Goal: Task Accomplishment & Management: Complete application form

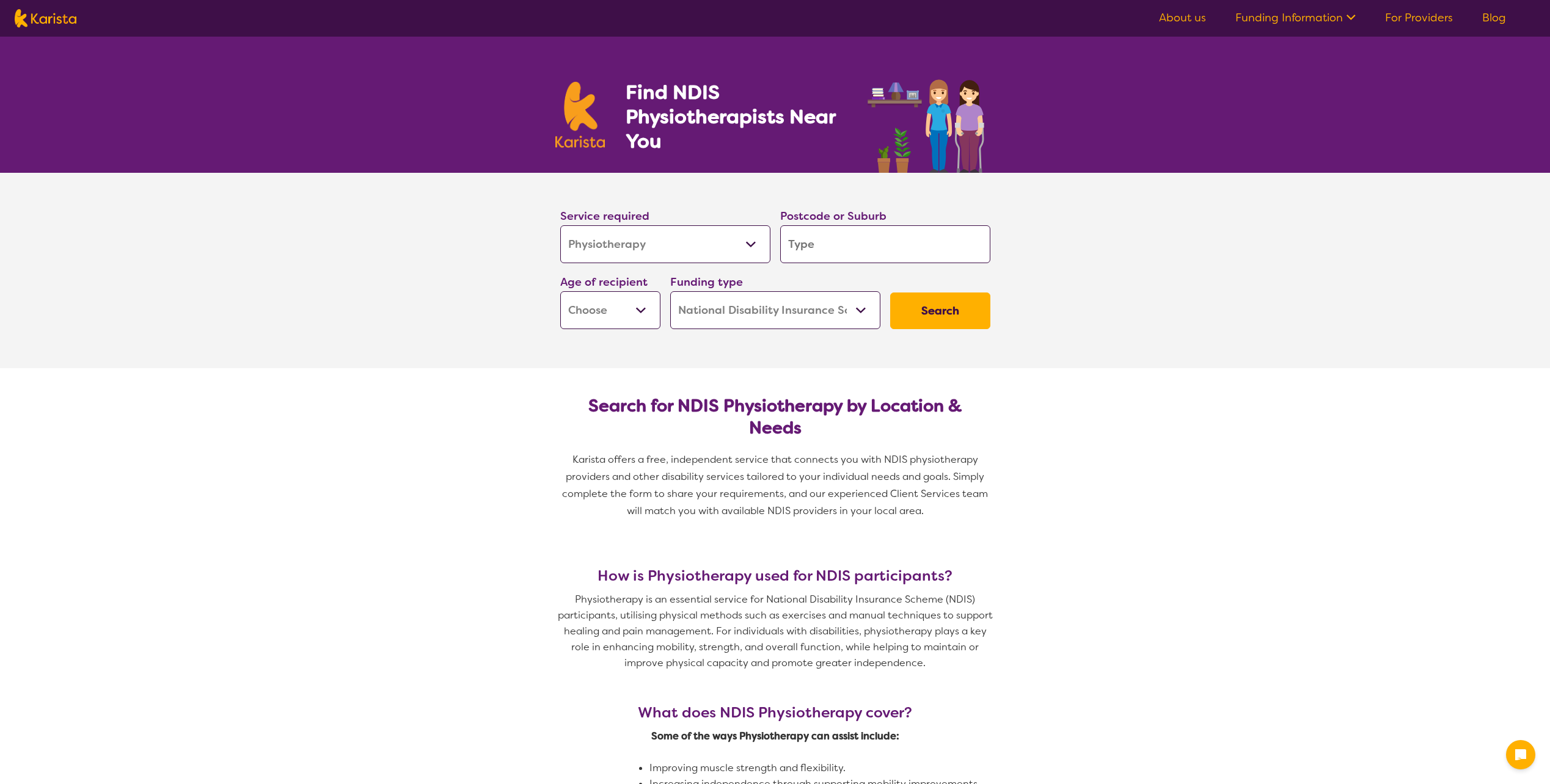
select select "Physiotherapy"
select select "NDIS"
select select "Physiotherapy"
select select "NDIS"
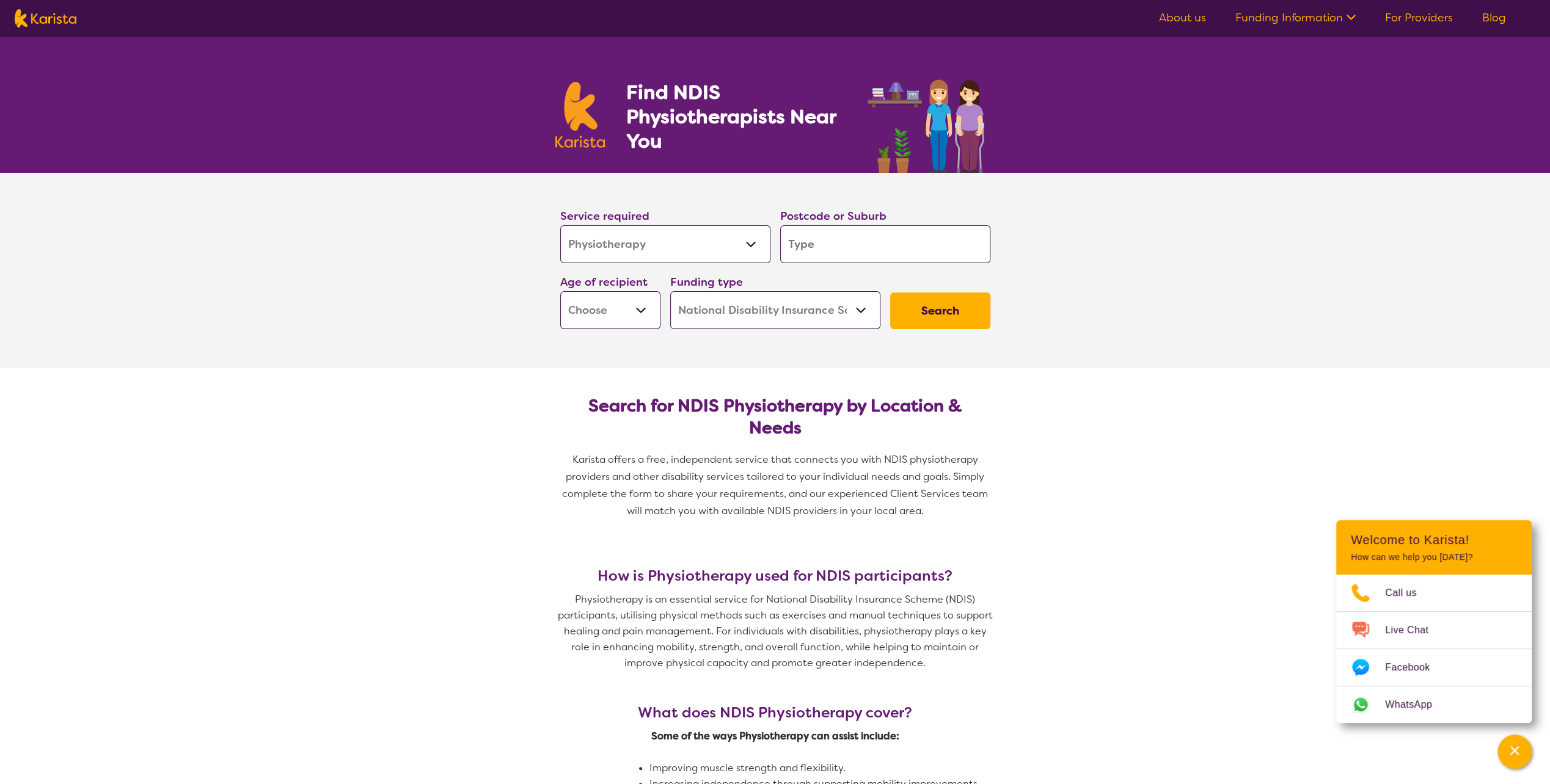
click at [846, 247] on input "search" at bounding box center [884, 244] width 210 height 38
type input "3"
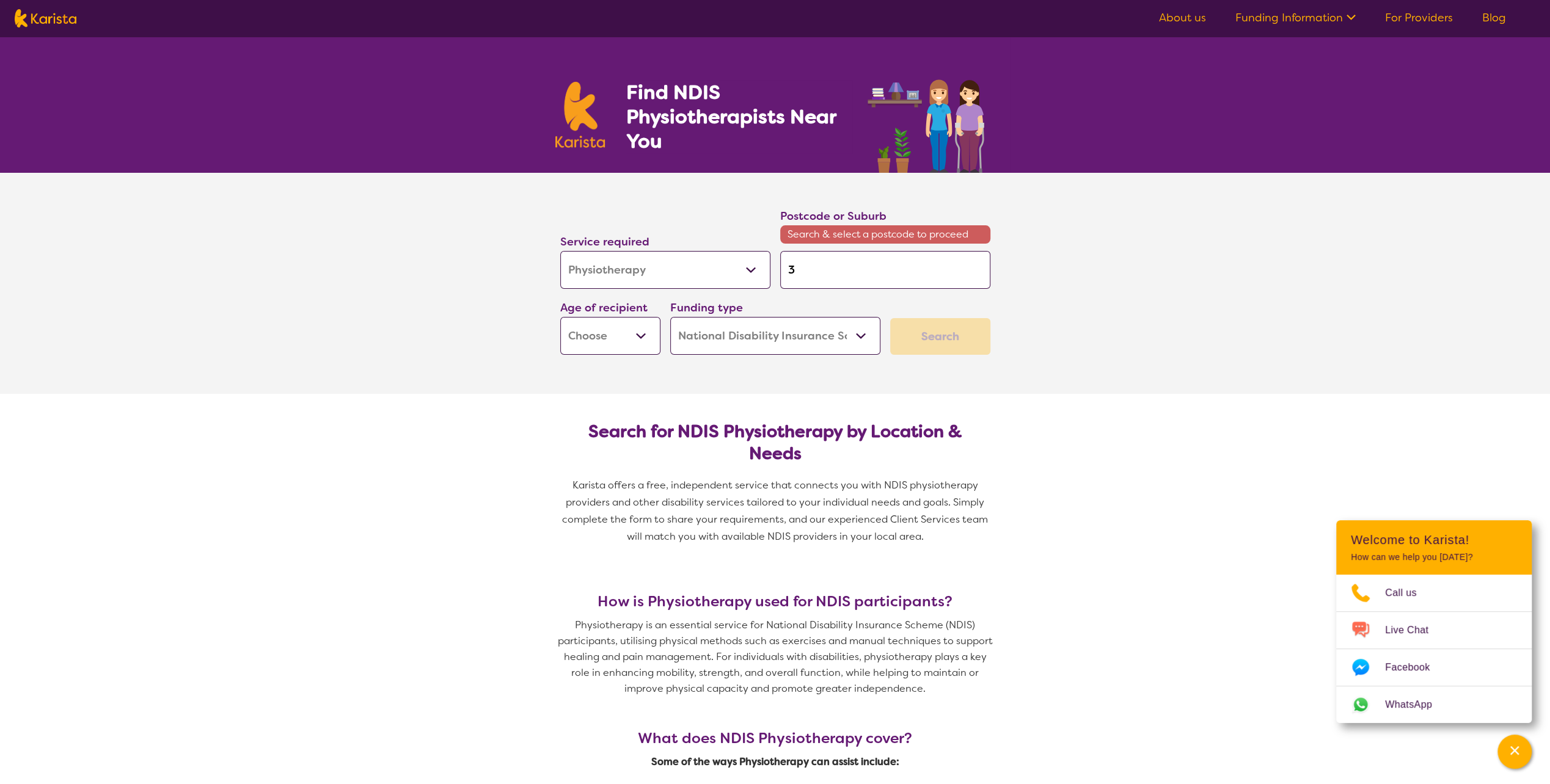
type input "32"
type input "320"
type input "3204"
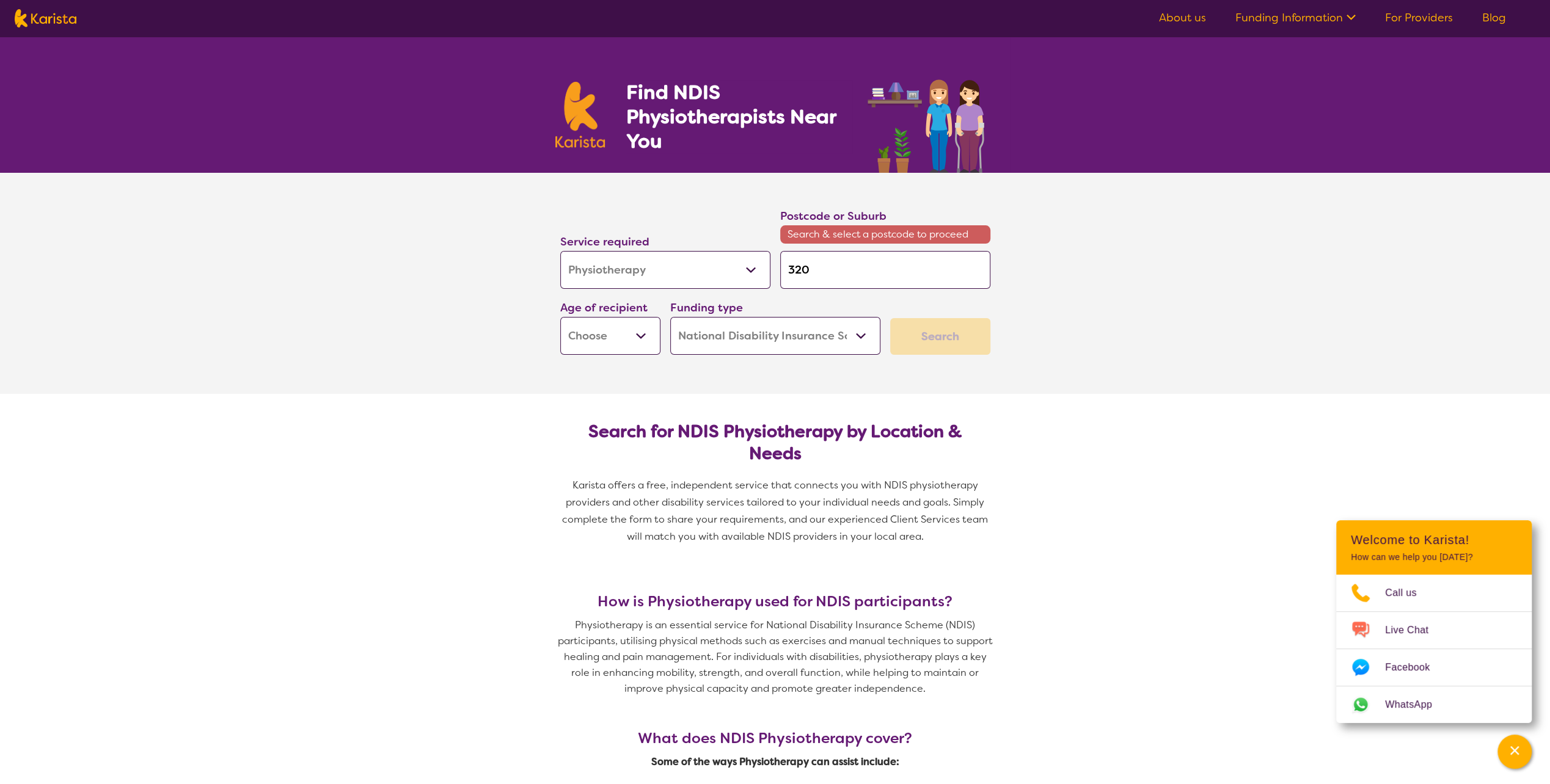
type input "3204"
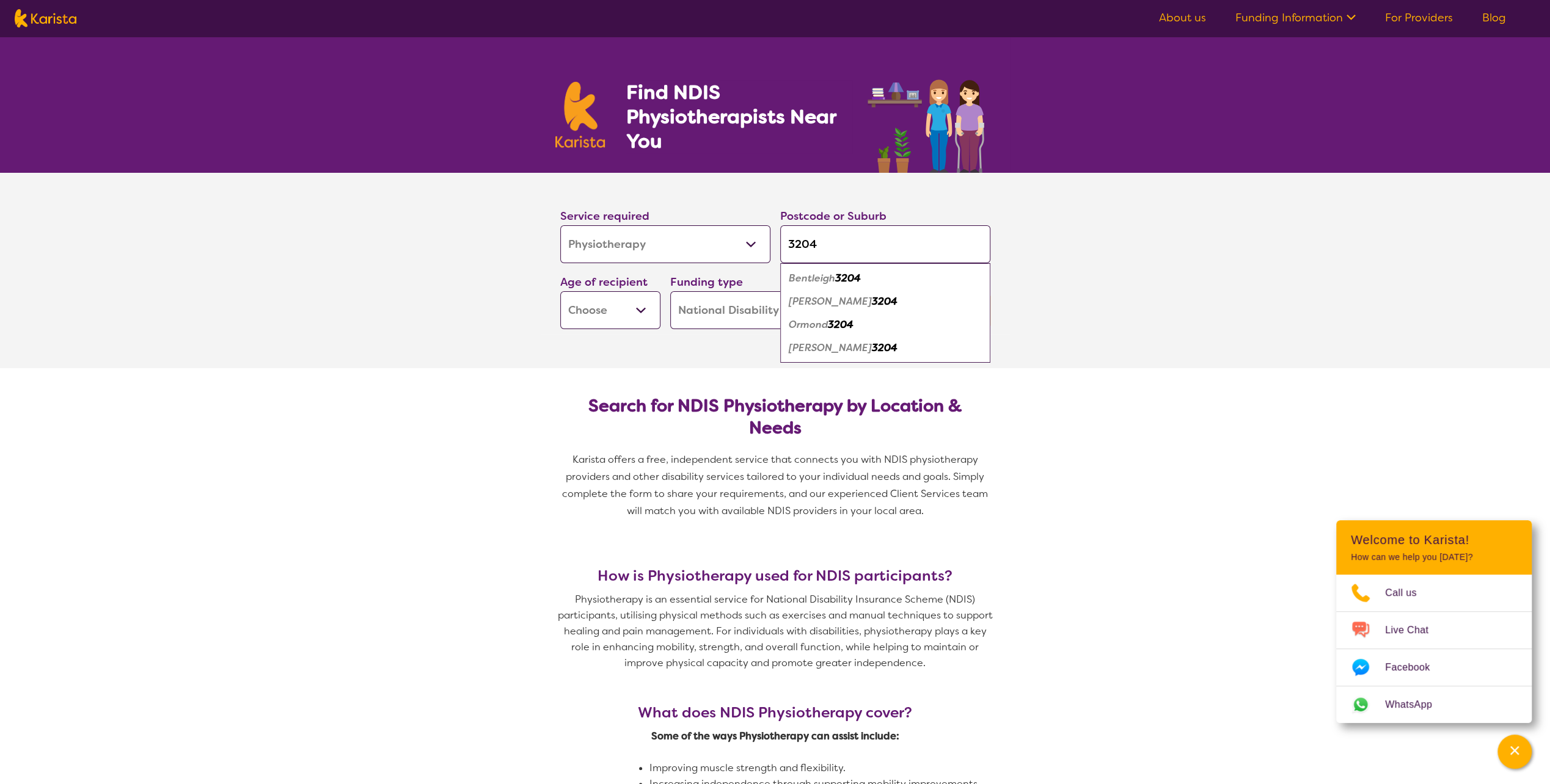
type input "3204"
click at [872, 301] on em "3204" at bounding box center [885, 301] width 26 height 13
click at [646, 310] on select "Early Childhood - 0 to 9 Child - 10 to 11 Adolescent - 12 to 17 Adult - 18 to 6…" at bounding box center [610, 310] width 100 height 38
select select "AG"
click at [560, 291] on select "Early Childhood - 0 to 9 Child - 10 to 11 Adolescent - 12 to 17 Adult - 18 to 6…" at bounding box center [610, 310] width 100 height 38
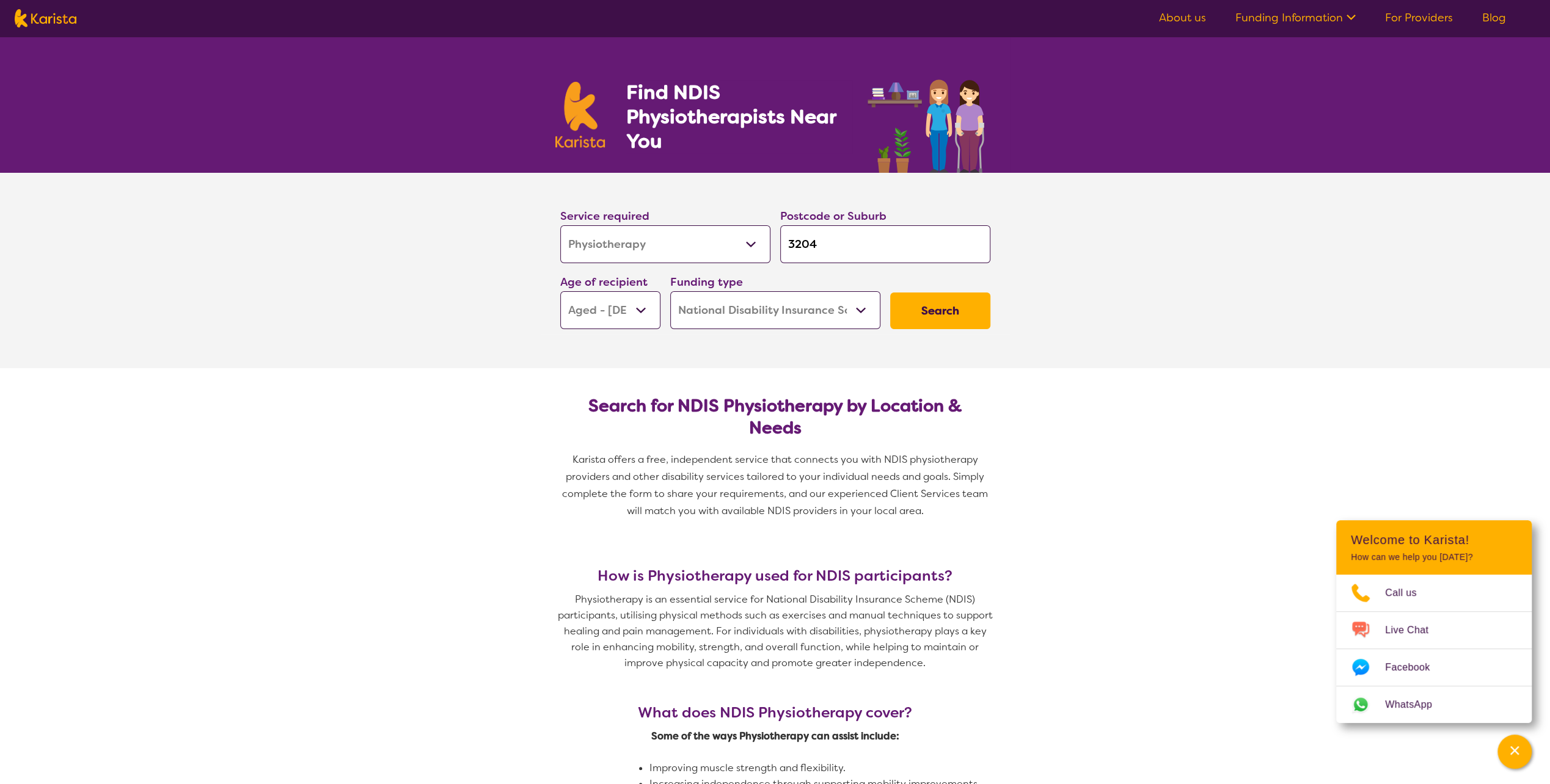
select select "AG"
click at [863, 311] on select "Home Care Package (HCP) National Disability Insurance Scheme (NDIS) I don't know" at bounding box center [775, 310] width 210 height 38
select select "HCP"
click at [670, 291] on select "Home Care Package (HCP) National Disability Insurance Scheme (NDIS) I don't know" at bounding box center [775, 310] width 210 height 38
select select "HCP"
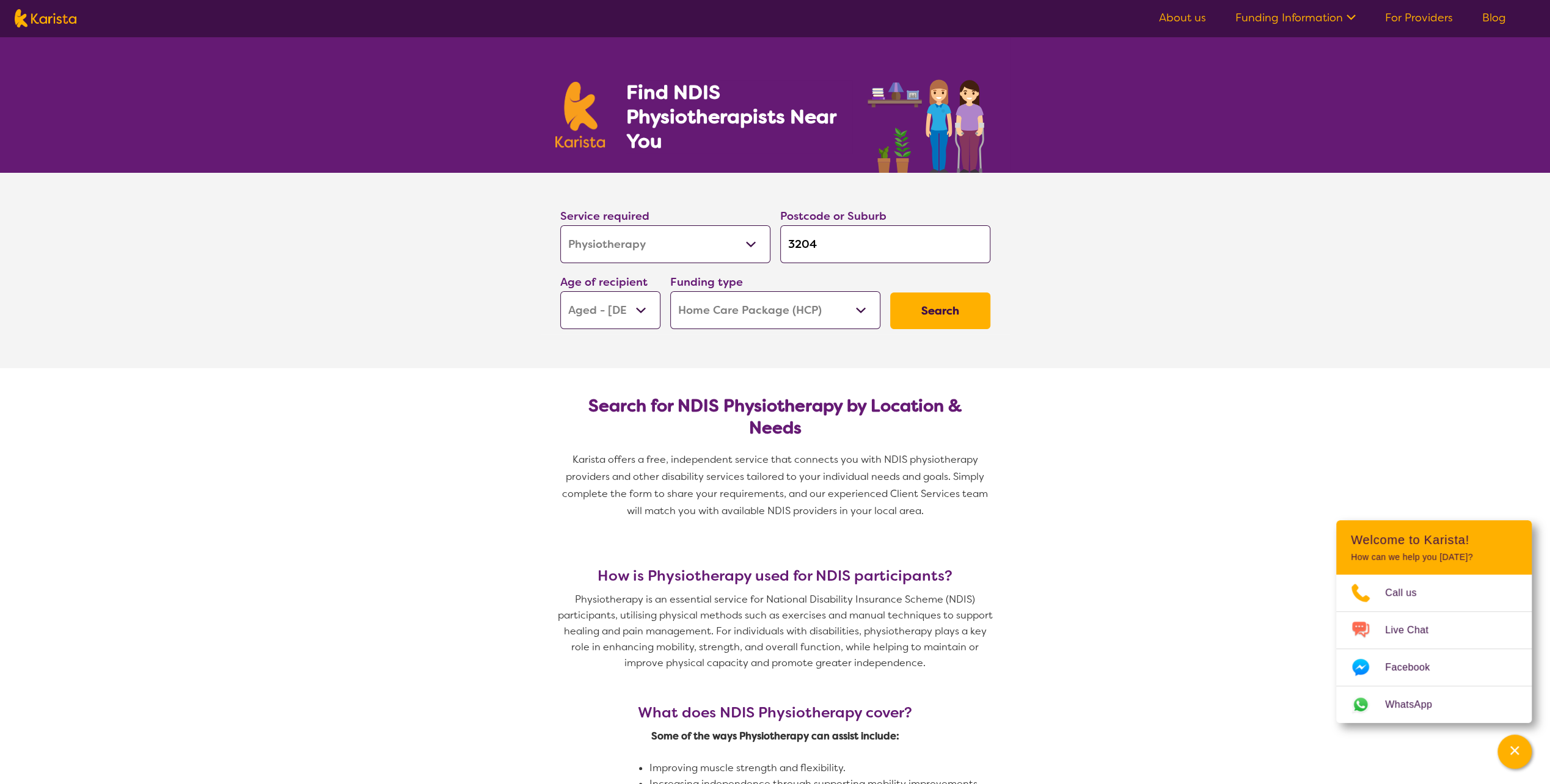
click at [949, 309] on button "Search" at bounding box center [940, 311] width 100 height 37
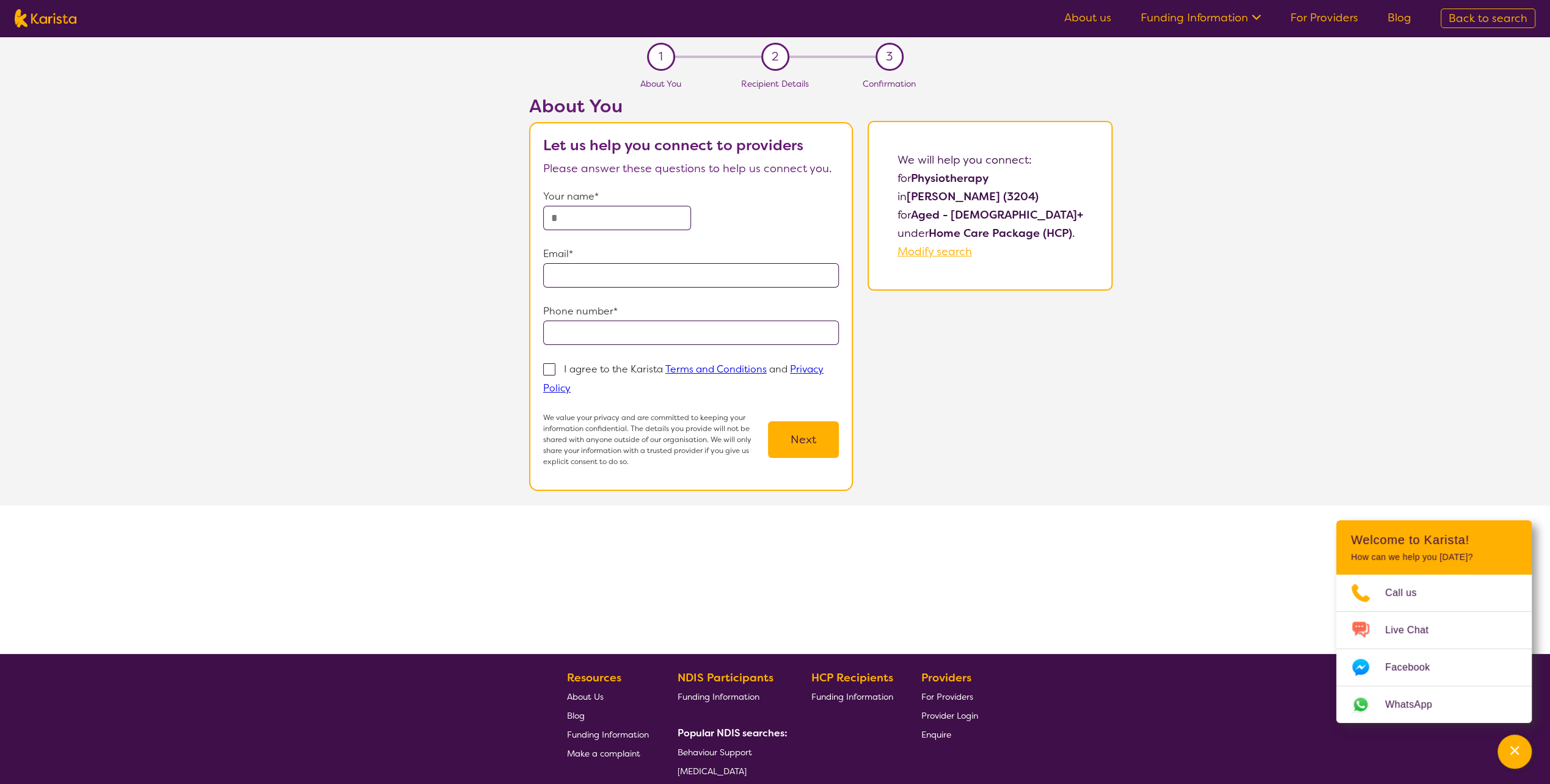
click at [589, 223] on input "text" at bounding box center [617, 218] width 148 height 24
type input "**********"
click at [552, 367] on span at bounding box center [548, 369] width 12 height 12
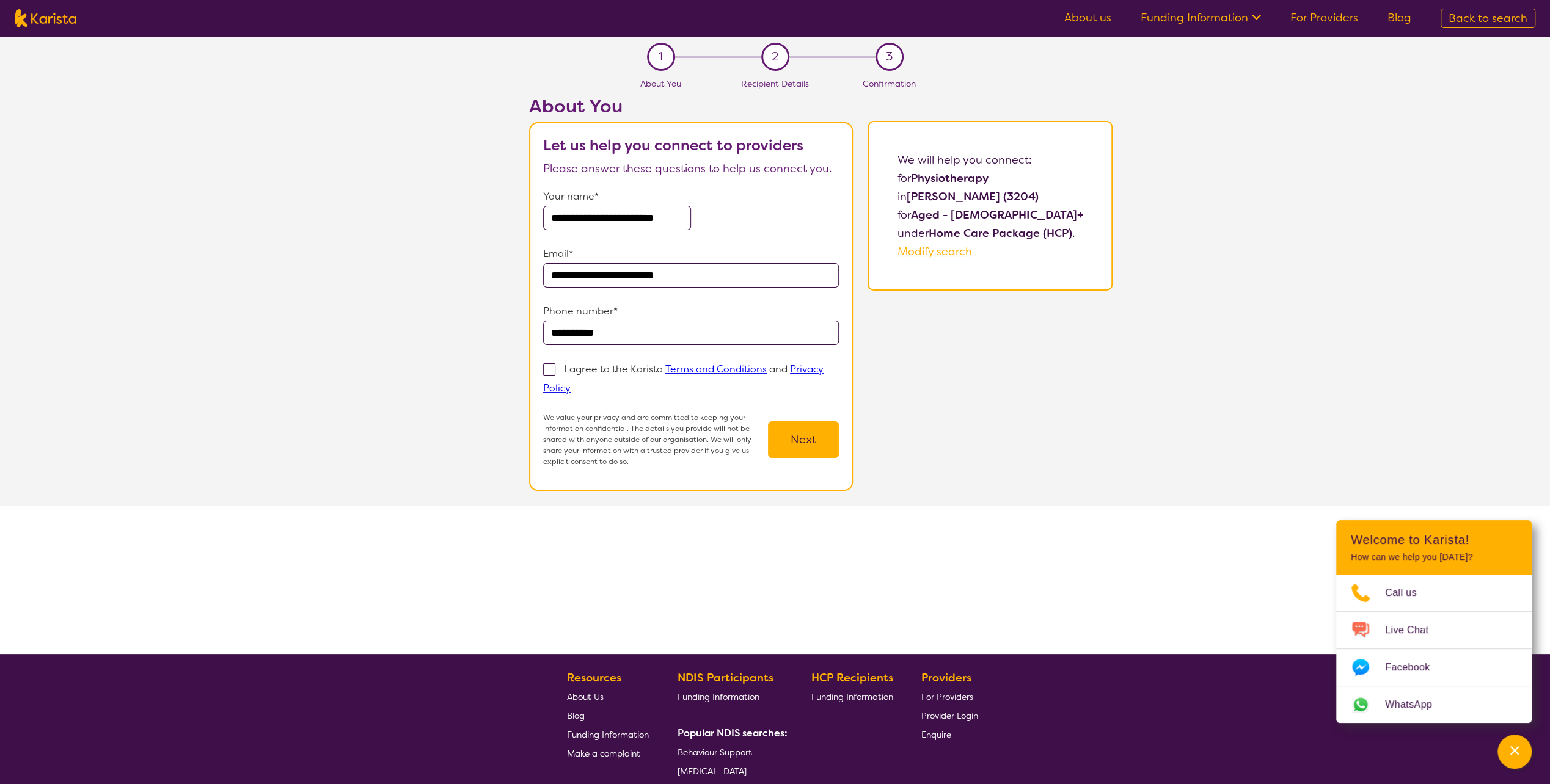
click at [571, 384] on input "I agree to the Karista Terms and Conditions and Privacy Policy" at bounding box center [574, 387] width 8 height 8
checkbox input "true"
click at [810, 441] on button "Next" at bounding box center [803, 440] width 71 height 37
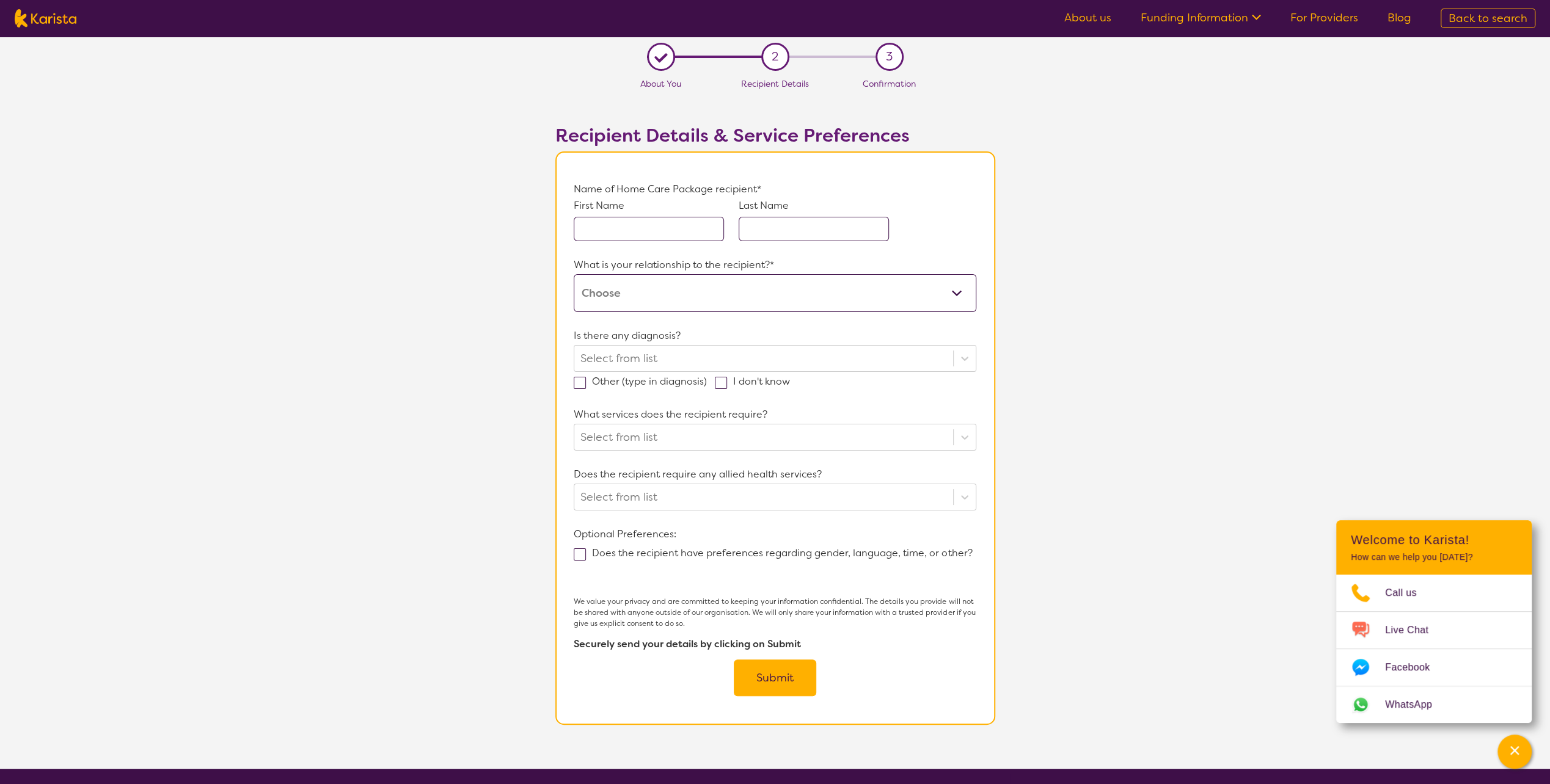
click at [603, 237] on input "text" at bounding box center [648, 228] width 150 height 24
type input "[PERSON_NAME]"
click at [781, 226] on input "text" at bounding box center [814, 228] width 150 height 24
type input "Moukomel"
click at [957, 294] on select "This request is for myself I am their parent I am their child I am their spouse…" at bounding box center [774, 293] width 402 height 38
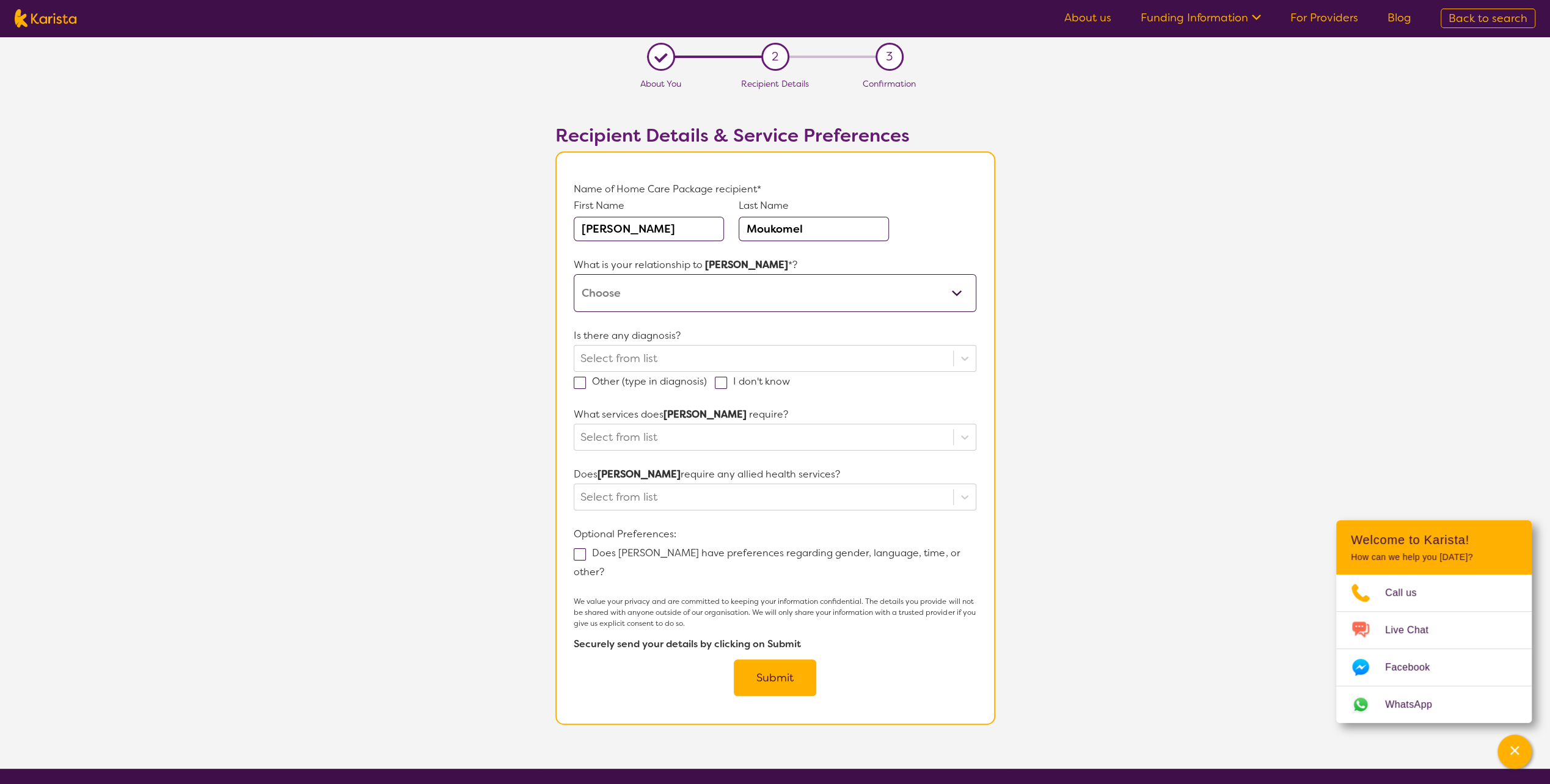
select select "Other"
click at [573, 275] on select "This request is for myself I am their parent I am their child I am their spouse…" at bounding box center [774, 293] width 402 height 38
click at [597, 358] on div at bounding box center [763, 358] width 366 height 20
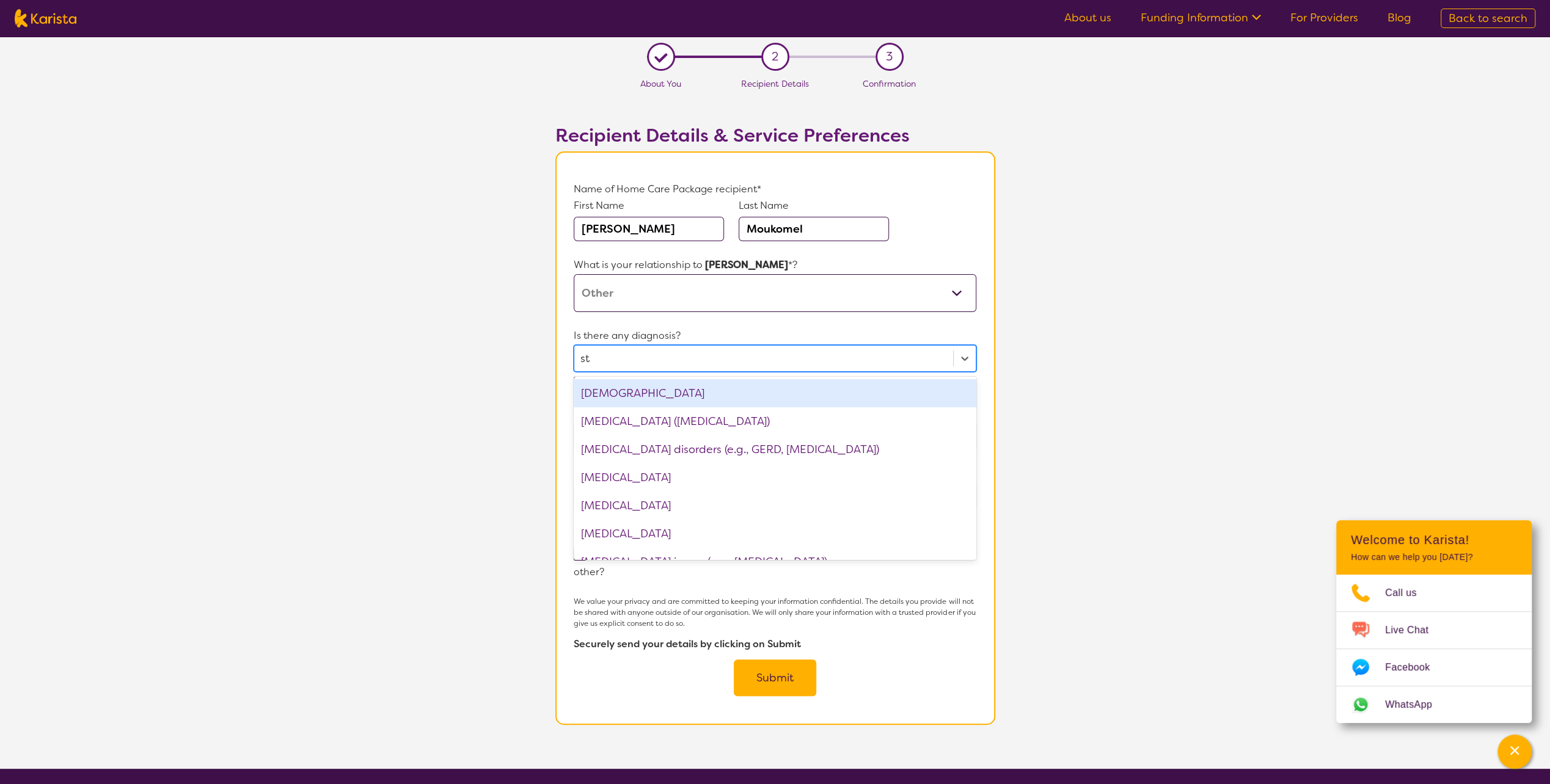
type input "str"
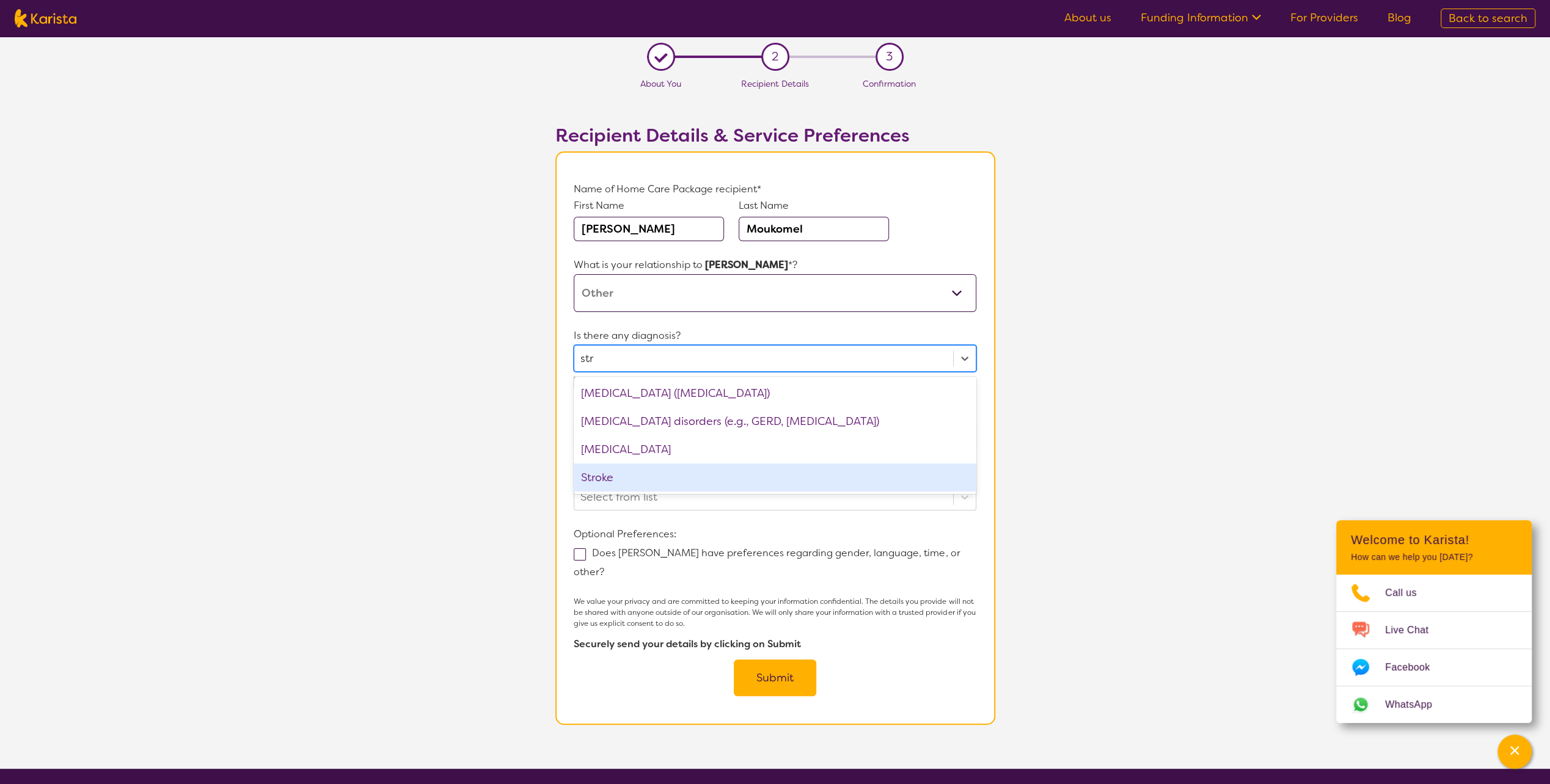
click at [667, 478] on div "Stroke" at bounding box center [774, 477] width 402 height 28
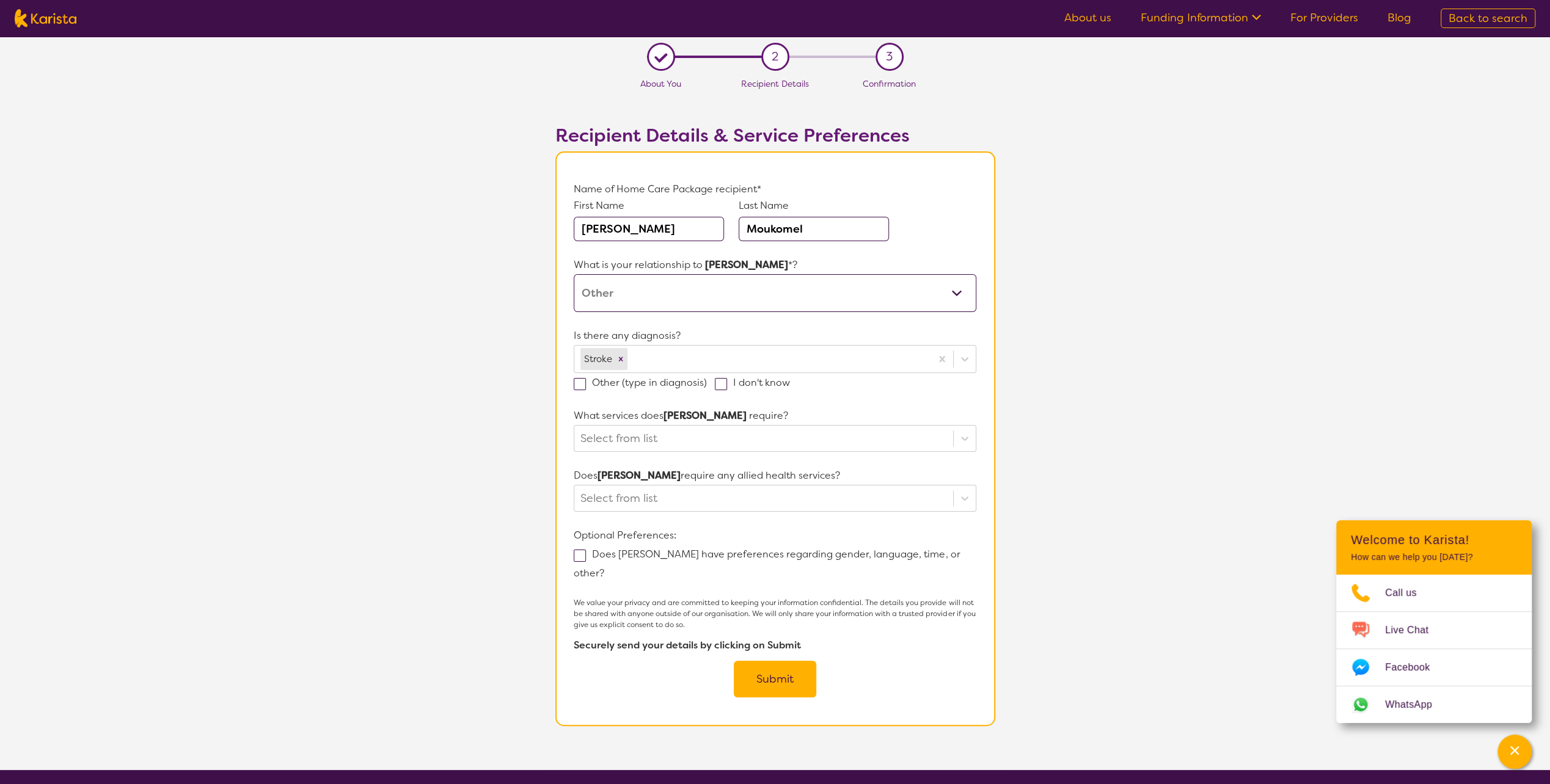
click at [1086, 349] on section "L About You 2 Recipient Details 3 Confirmation Recipient Details & Service Pref…" at bounding box center [775, 403] width 1550 height 733
click at [602, 435] on div at bounding box center [763, 438] width 366 height 20
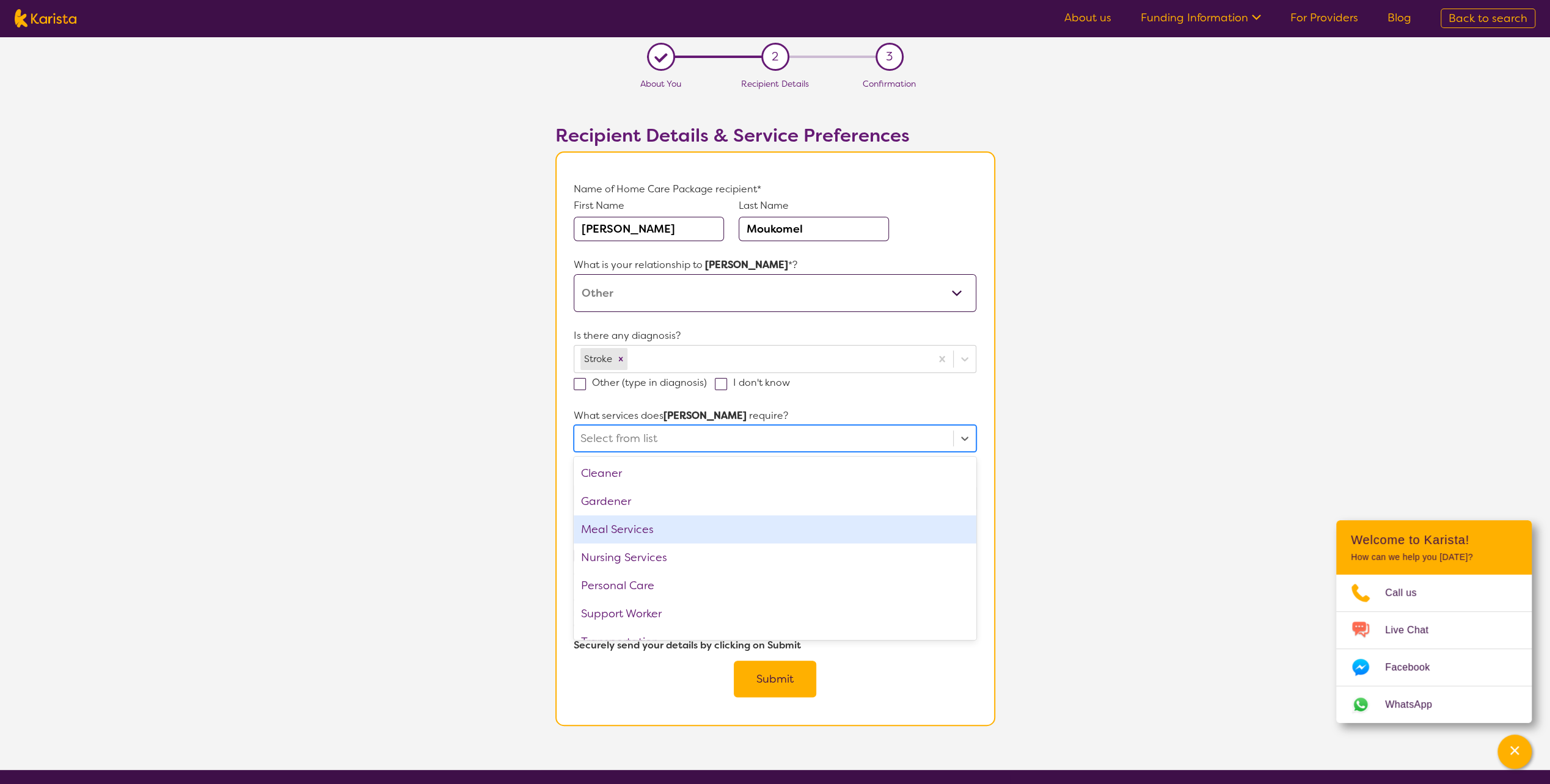
click at [1103, 435] on section "L About You 2 Recipient Details 3 Confirmation Recipient Details & Service Pref…" at bounding box center [775, 403] width 1550 height 733
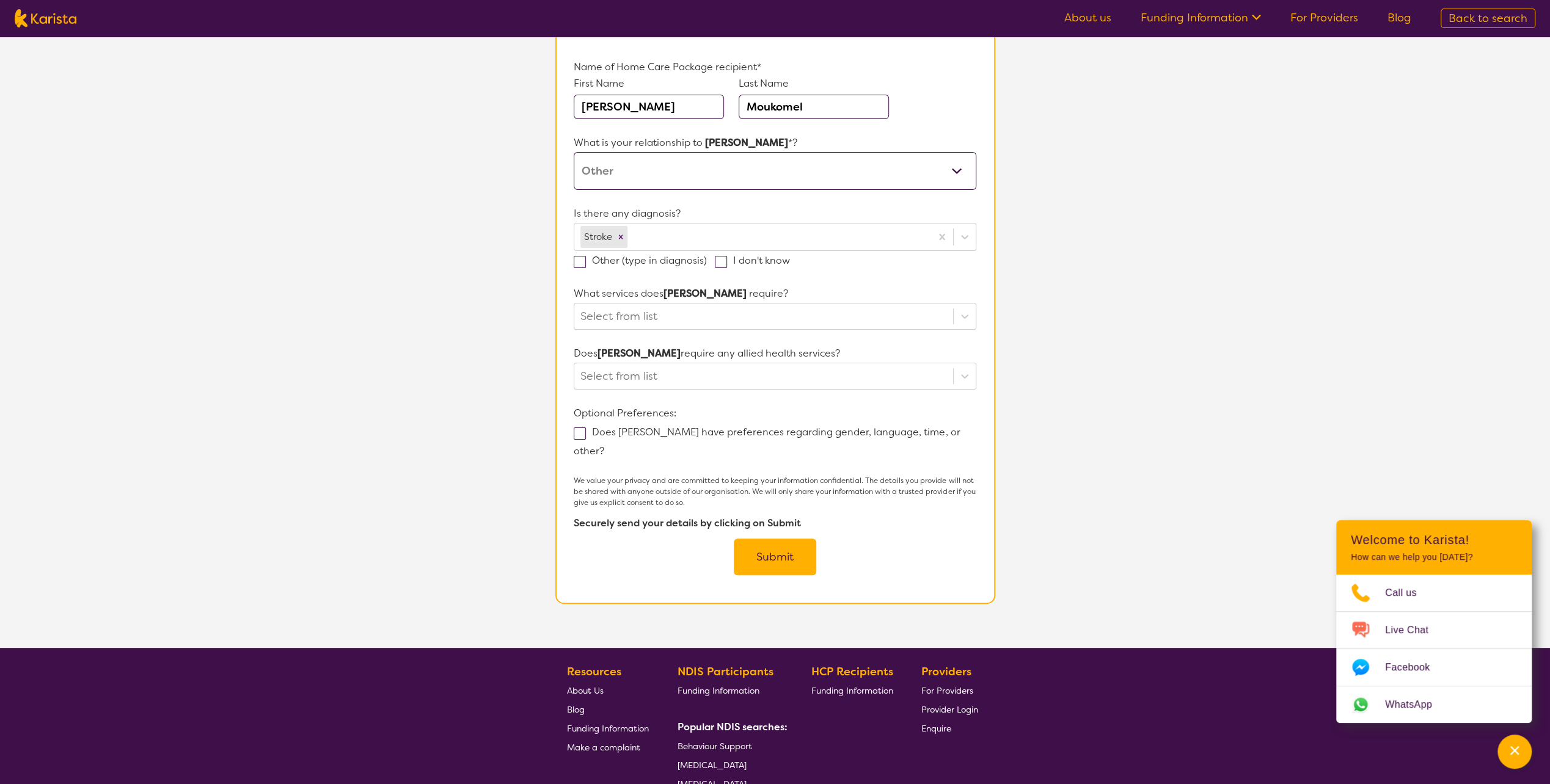
scroll to position [183, 0]
